Goal: Task Accomplishment & Management: Use online tool/utility

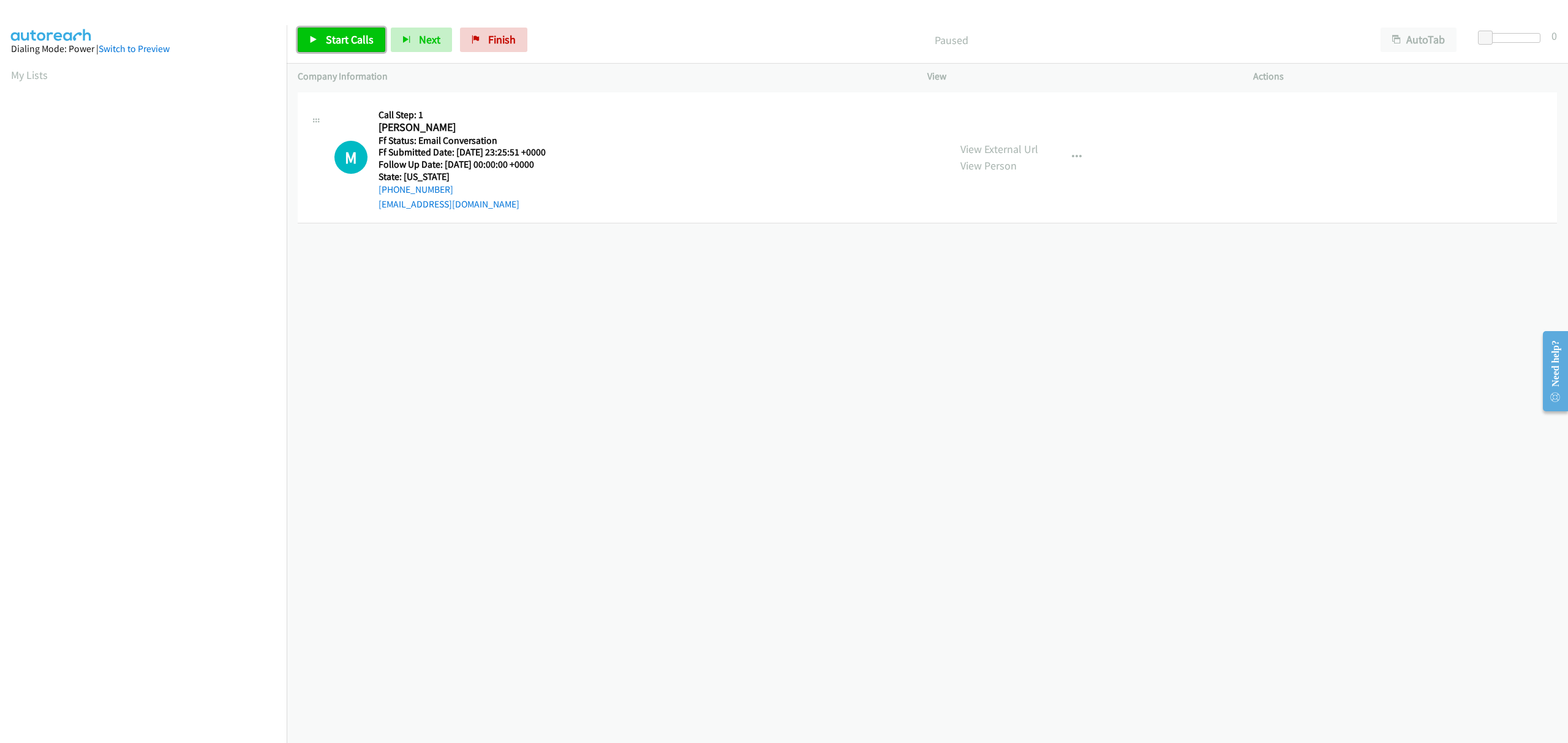
click at [326, 45] on span "Start Calls" at bounding box center [349, 40] width 48 height 14
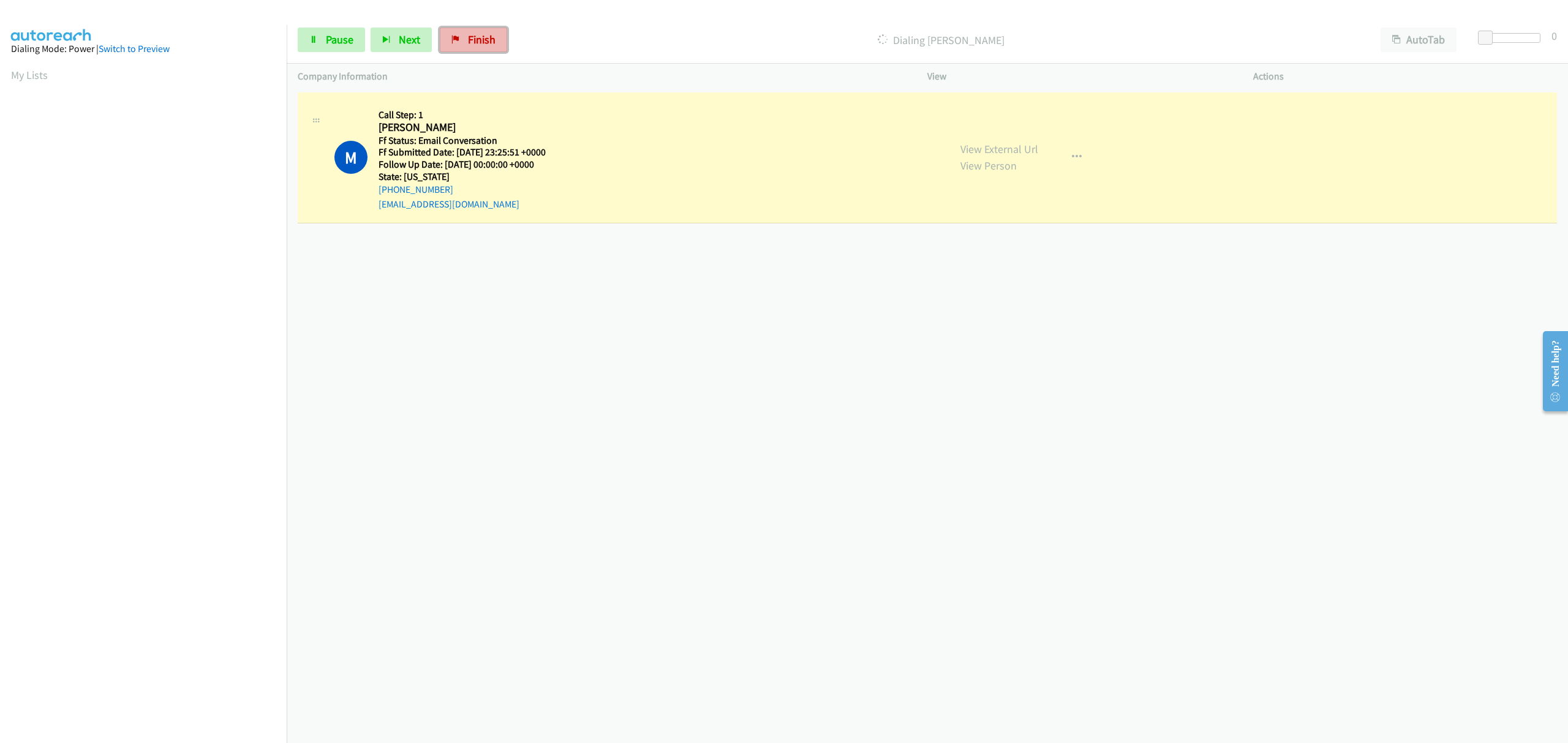
click at [486, 37] on span "Finish" at bounding box center [482, 40] width 28 height 14
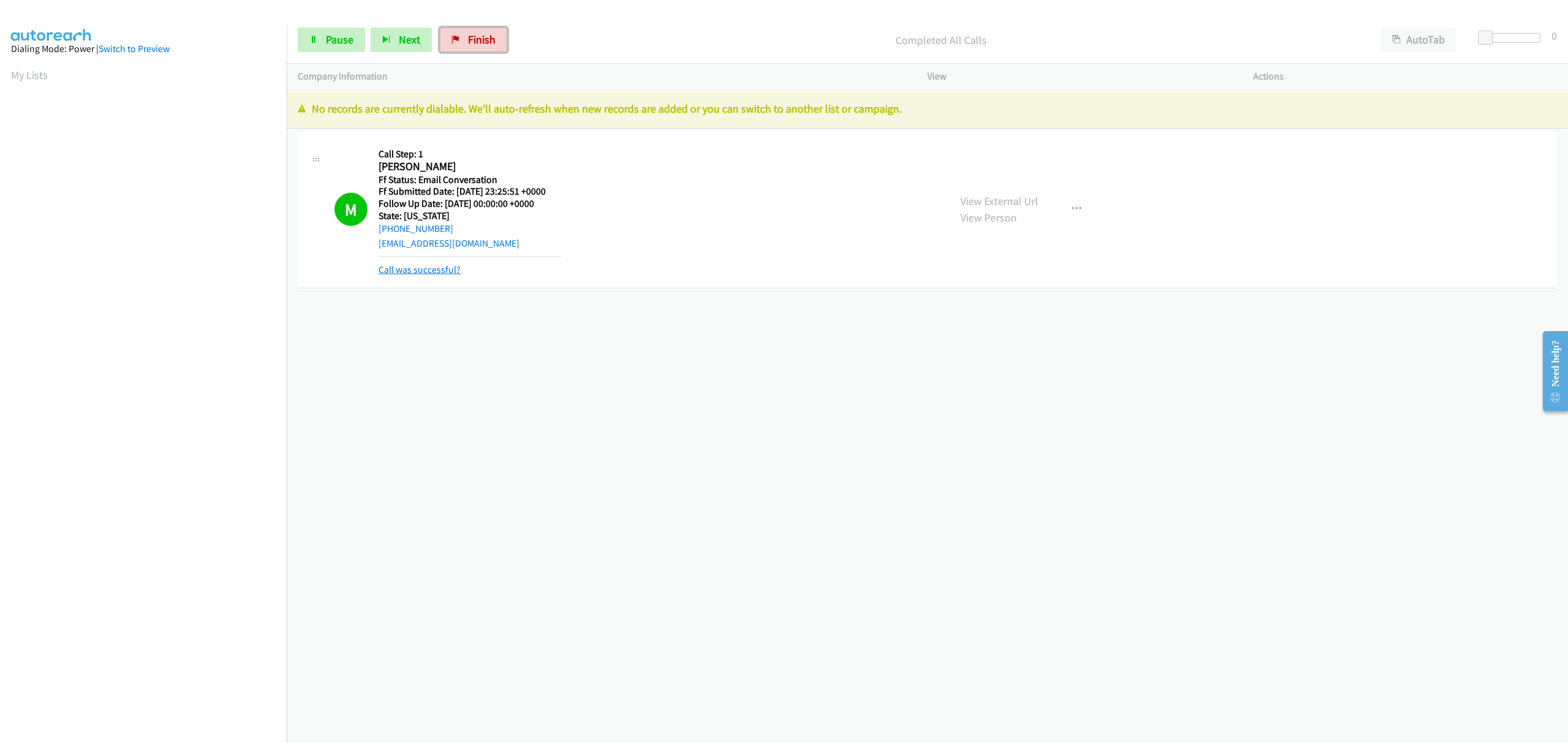
click at [430, 271] on link "Call was successful?" at bounding box center [420, 270] width 82 height 12
click at [471, 41] on span "Finish" at bounding box center [482, 40] width 28 height 14
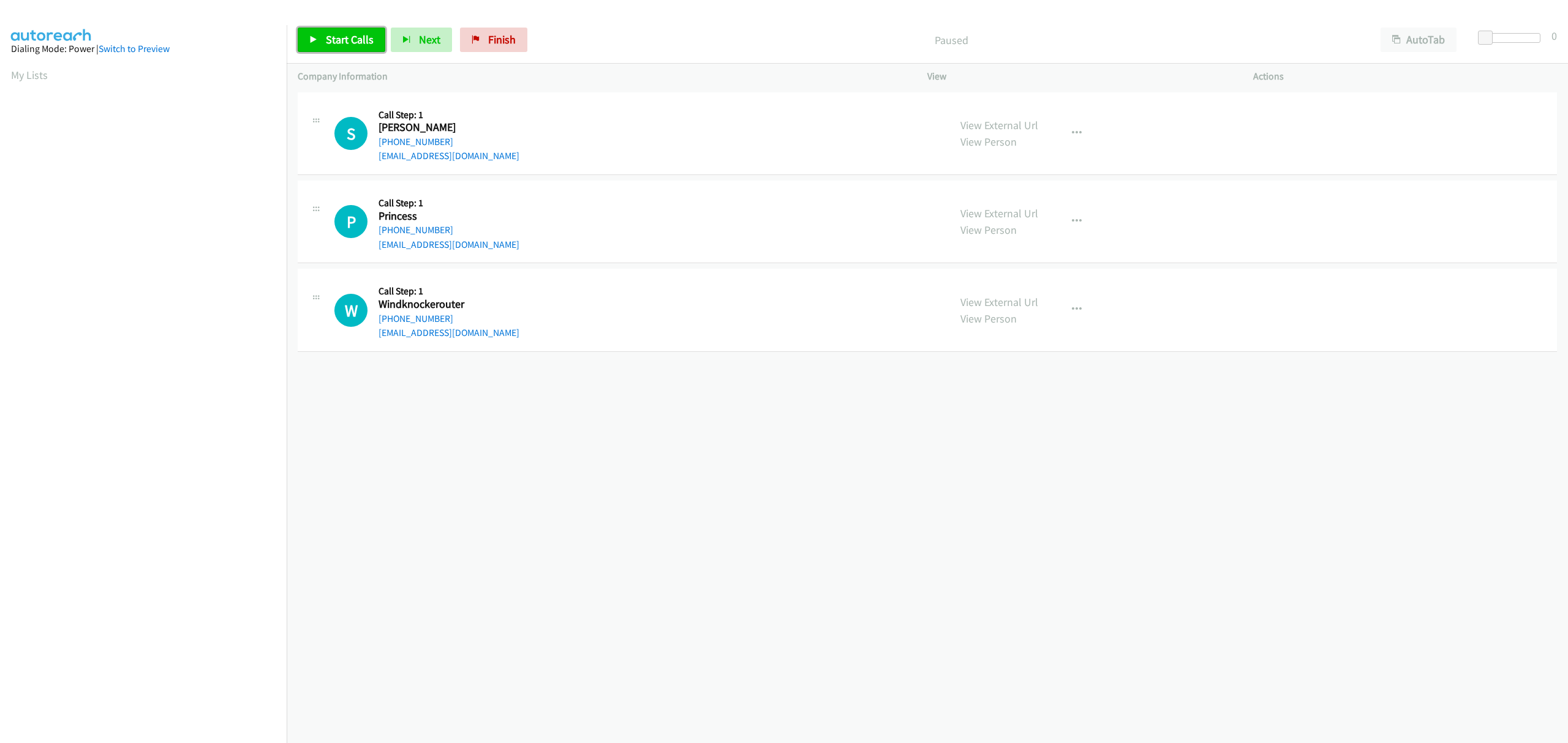
click at [354, 33] on span "Start Calls" at bounding box center [349, 40] width 48 height 14
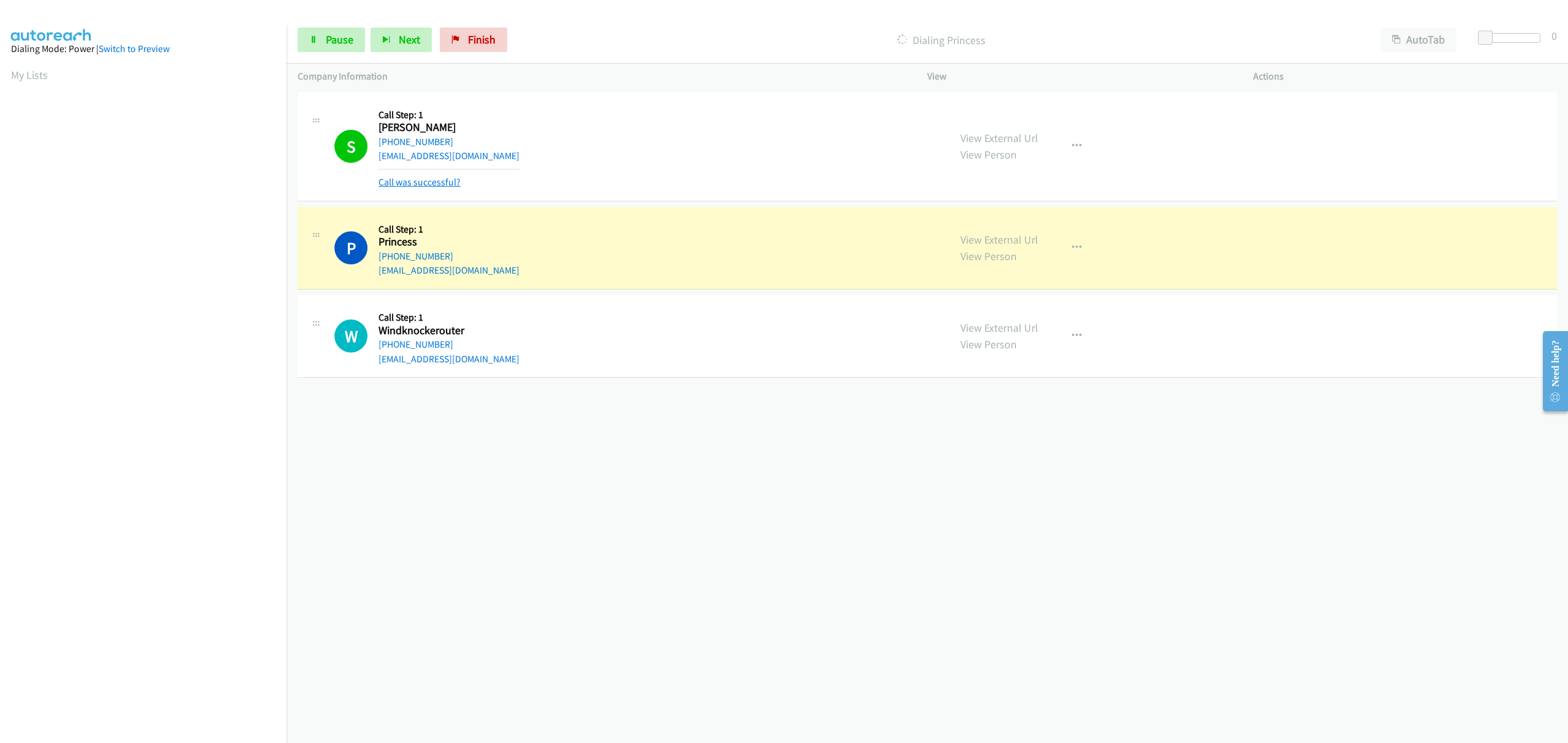
click at [448, 180] on link "Call was successful?" at bounding box center [420, 182] width 82 height 12
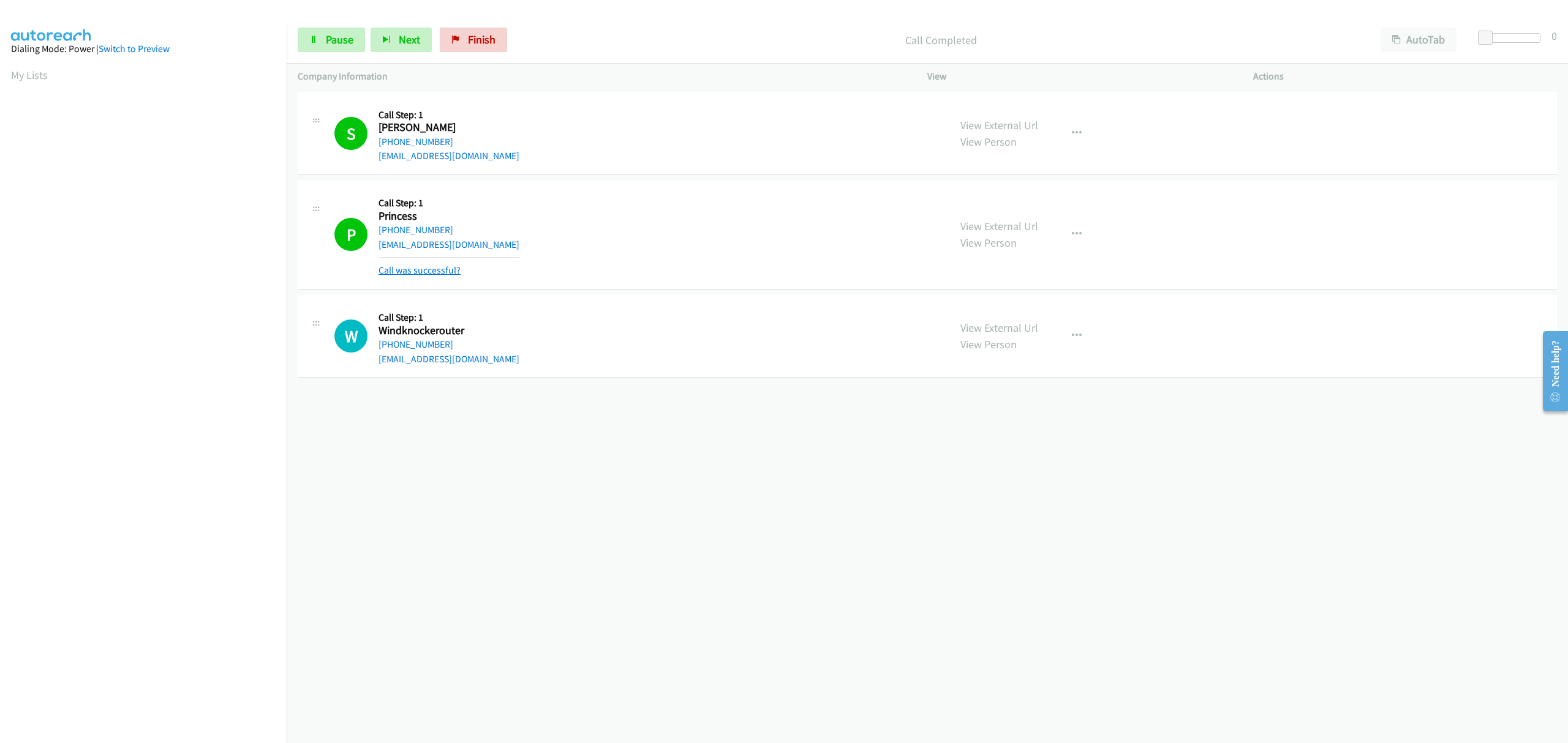
click at [446, 271] on link "Call was successful?" at bounding box center [420, 270] width 82 height 12
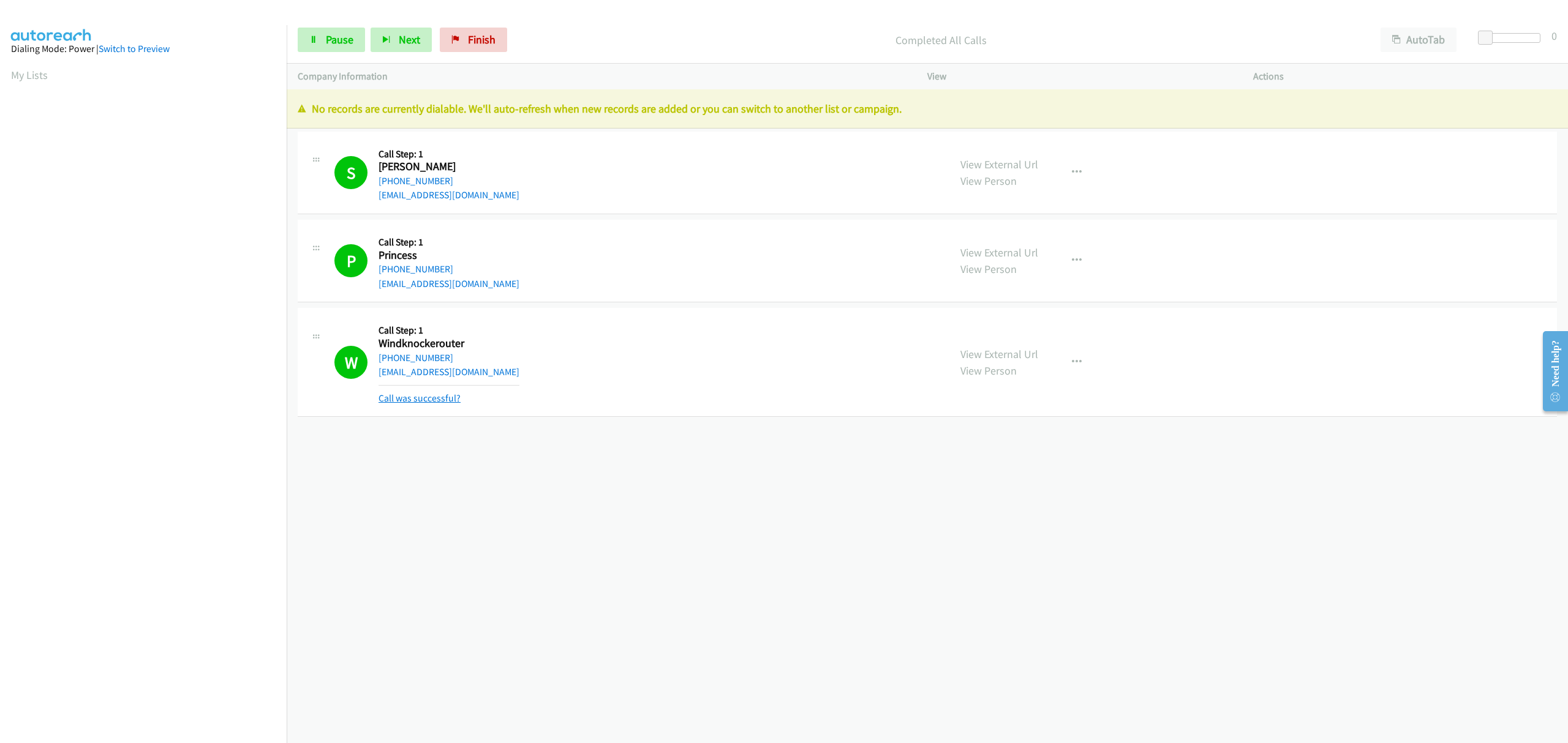
click at [435, 392] on link "Call was successful?" at bounding box center [420, 398] width 82 height 12
click at [485, 35] on span "Finish" at bounding box center [482, 40] width 28 height 14
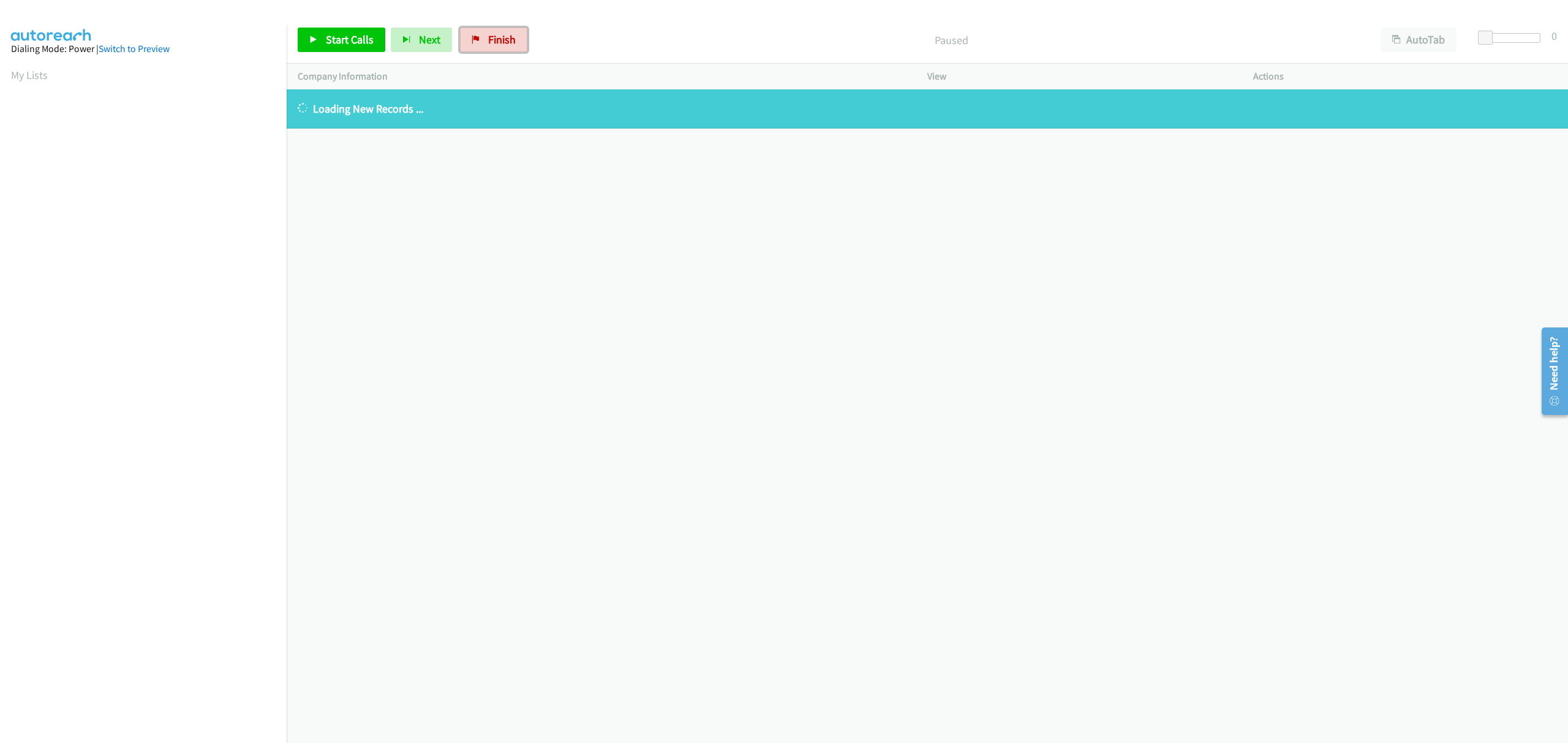
drag, startPoint x: 484, startPoint y: 40, endPoint x: 843, endPoint y: 50, distance: 359.1
click at [484, 40] on link "Finish" at bounding box center [493, 40] width 68 height 24
